Goal: Ask a question

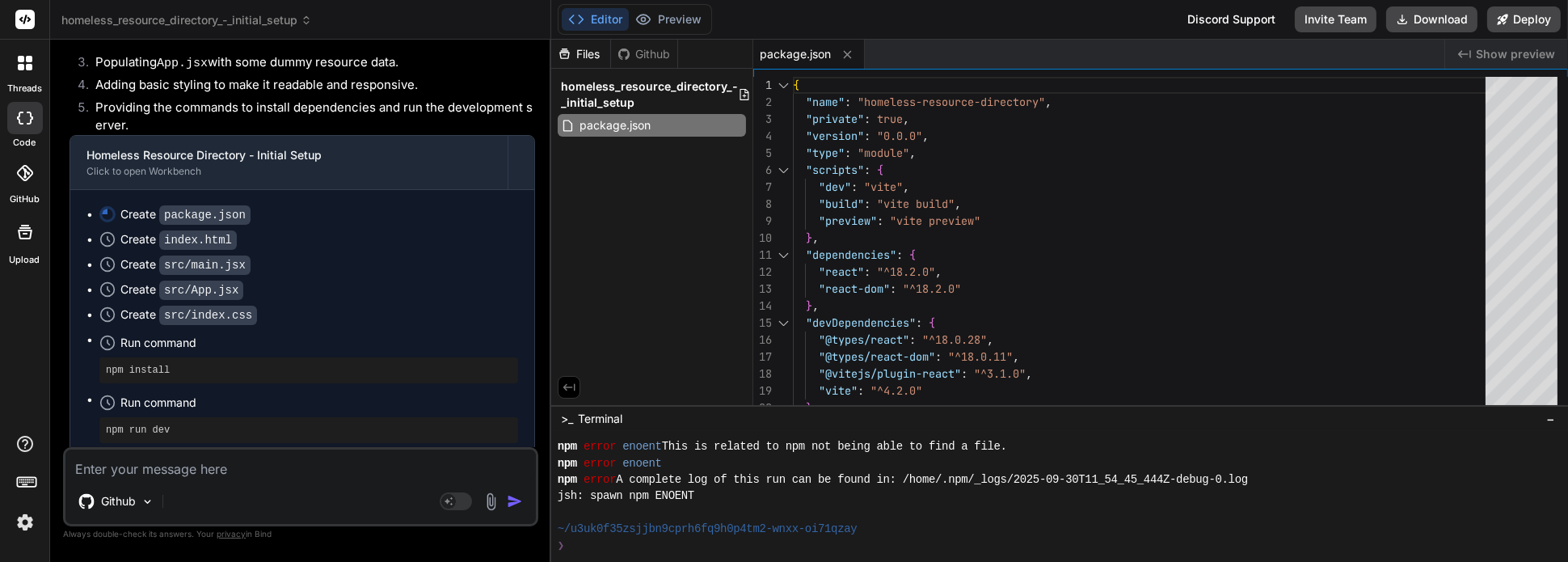
scroll to position [594, 0]
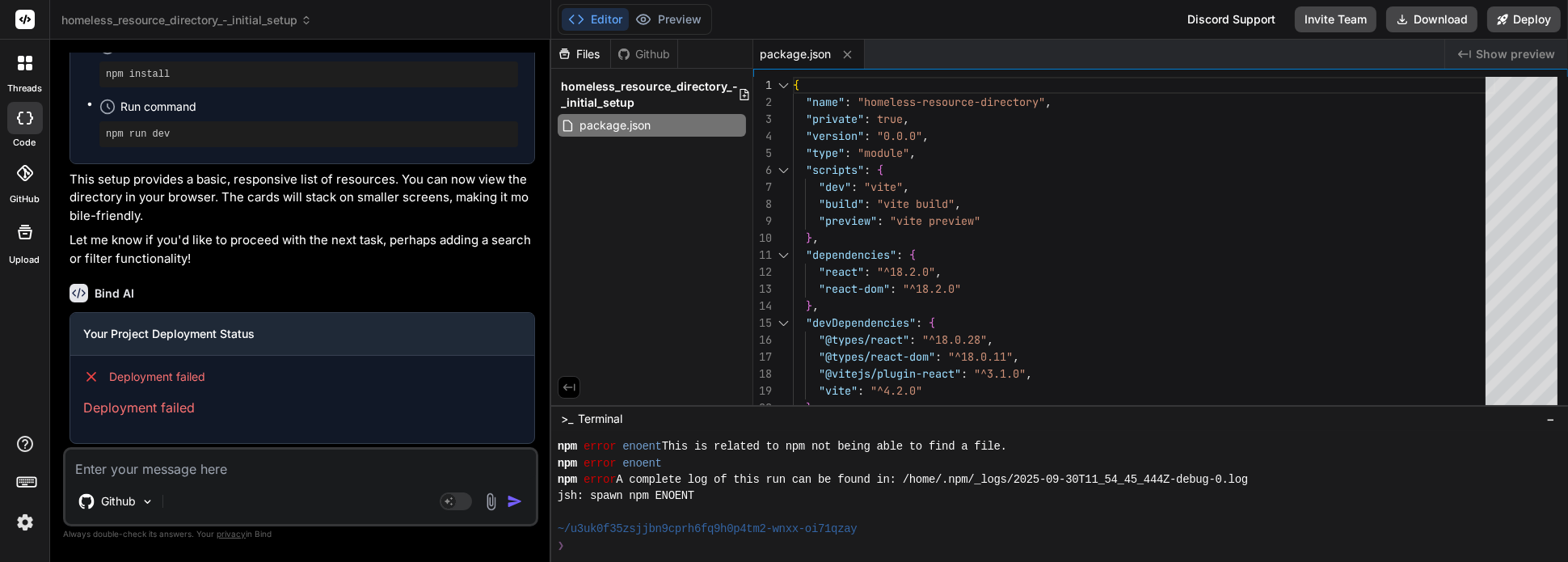
click at [243, 465] on textarea at bounding box center [300, 463] width 470 height 29
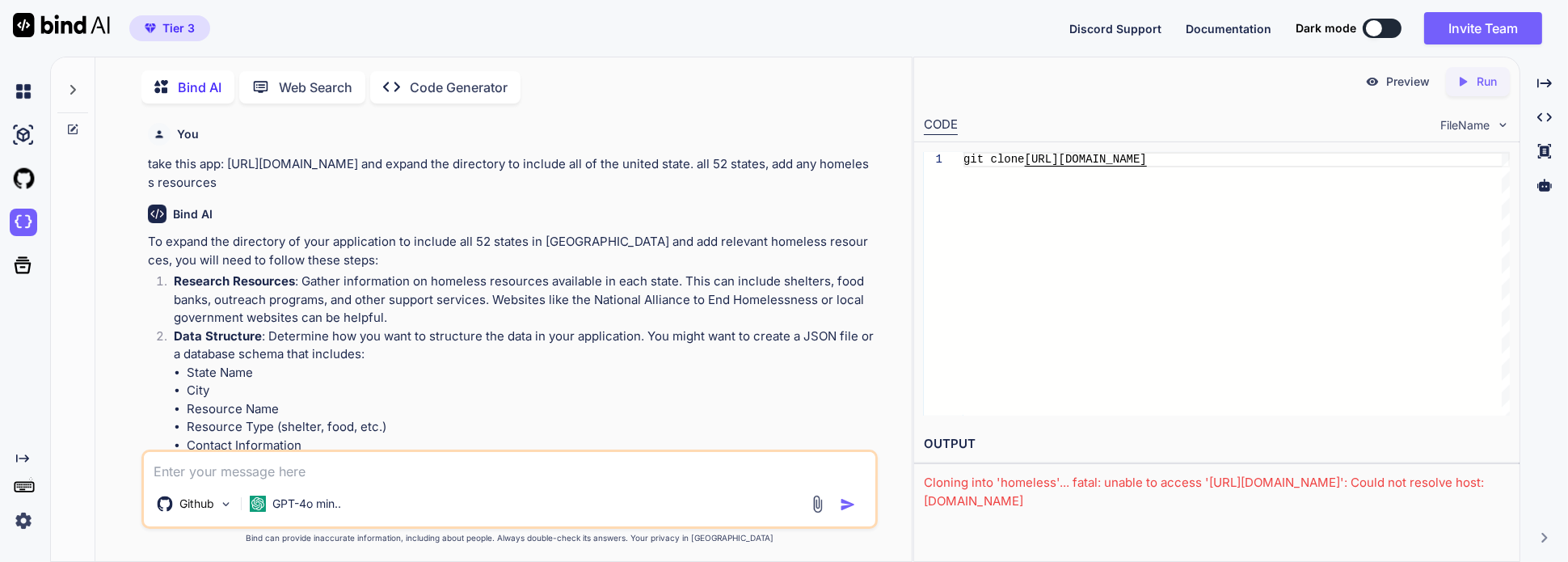
scroll to position [1637, 0]
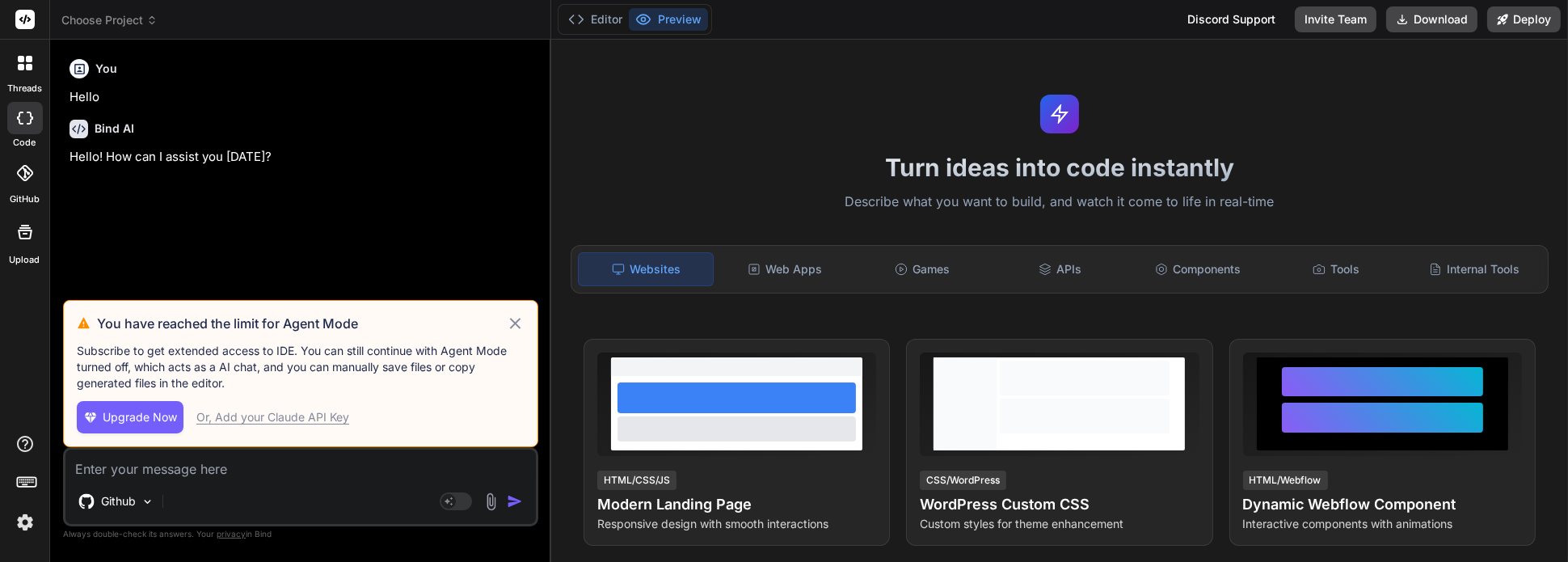
type textarea "x"
